Goal: Task Accomplishment & Management: Manage account settings

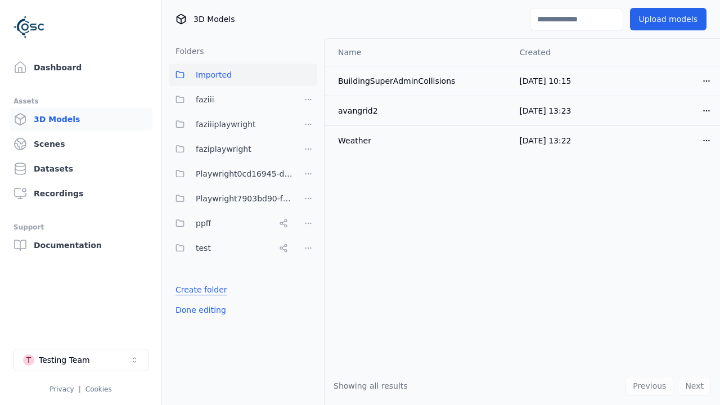
click at [197, 290] on link "Create folder" at bounding box center [202, 289] width 52 height 11
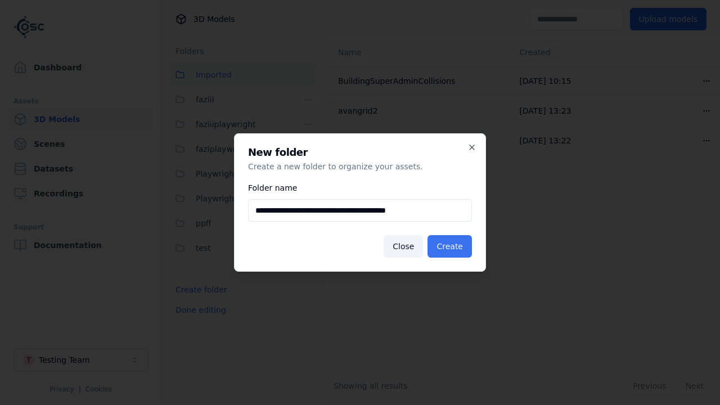
type input "**********"
click at [452, 246] on button "Create" at bounding box center [450, 246] width 44 height 23
click at [197, 320] on button "Done editing" at bounding box center [201, 310] width 64 height 20
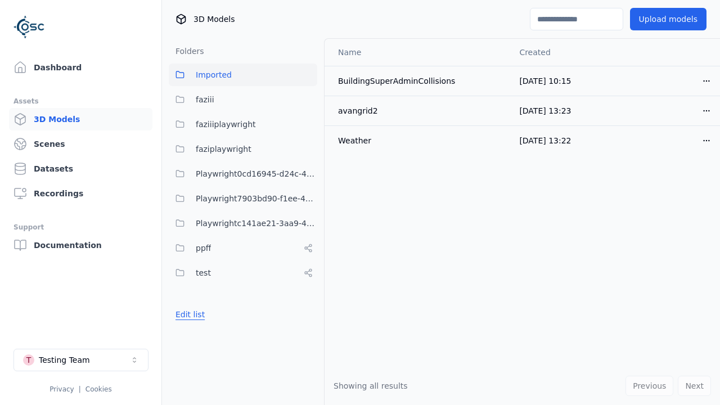
click at [188, 314] on button "Edit list" at bounding box center [190, 314] width 43 height 20
click at [308, 223] on html "Support Dashboard Assets 3D Models Scenes Datasets Recordings Support Documenta…" at bounding box center [360, 202] width 720 height 405
click at [308, 264] on div "Rename" at bounding box center [312, 264] width 75 height 18
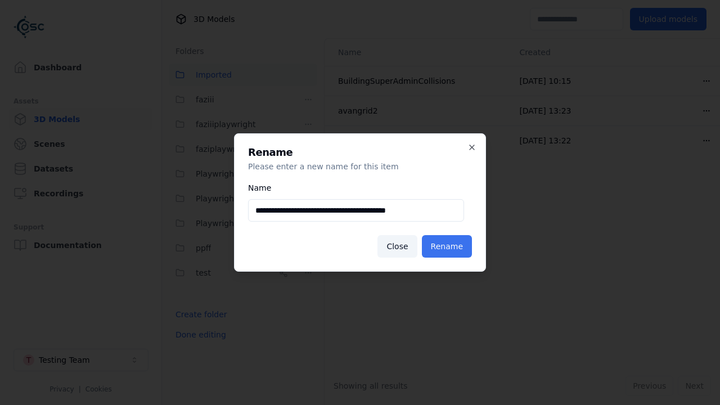
click at [356, 210] on input "**********" at bounding box center [356, 210] width 216 height 23
type input "**********"
click at [449, 246] on button "Rename" at bounding box center [447, 246] width 50 height 23
click at [197, 335] on button "Done editing" at bounding box center [201, 335] width 64 height 20
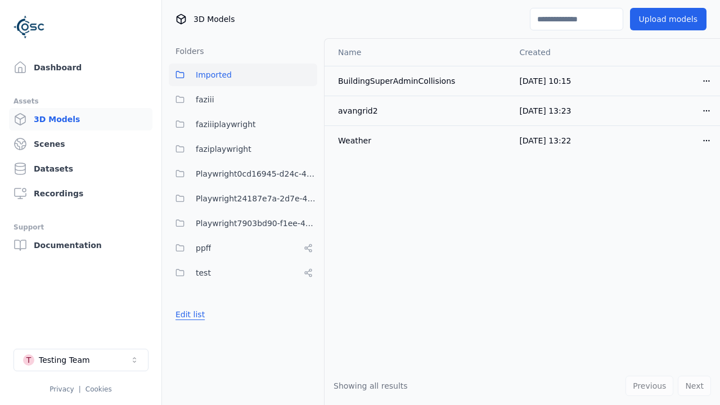
click at [188, 314] on button "Edit list" at bounding box center [190, 314] width 43 height 20
click at [308, 199] on html "Support Dashboard Assets 3D Models Scenes Datasets Recordings Support Documenta…" at bounding box center [360, 202] width 720 height 405
click at [308, 258] on div "Delete" at bounding box center [312, 258] width 75 height 18
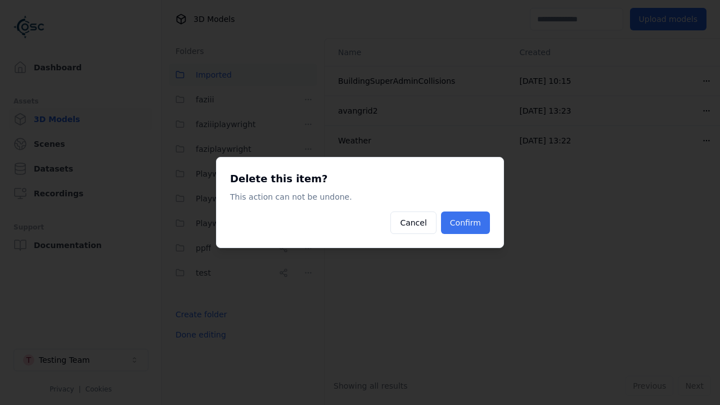
click at [467, 223] on button "Confirm" at bounding box center [465, 223] width 49 height 23
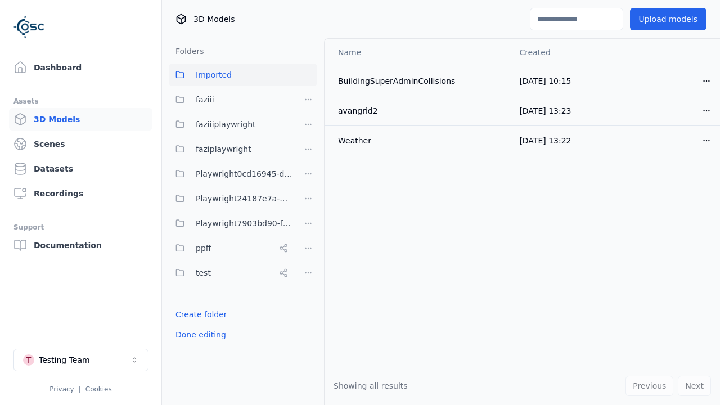
click at [197, 335] on button "Done editing" at bounding box center [201, 335] width 64 height 20
